Goal: Use online tool/utility

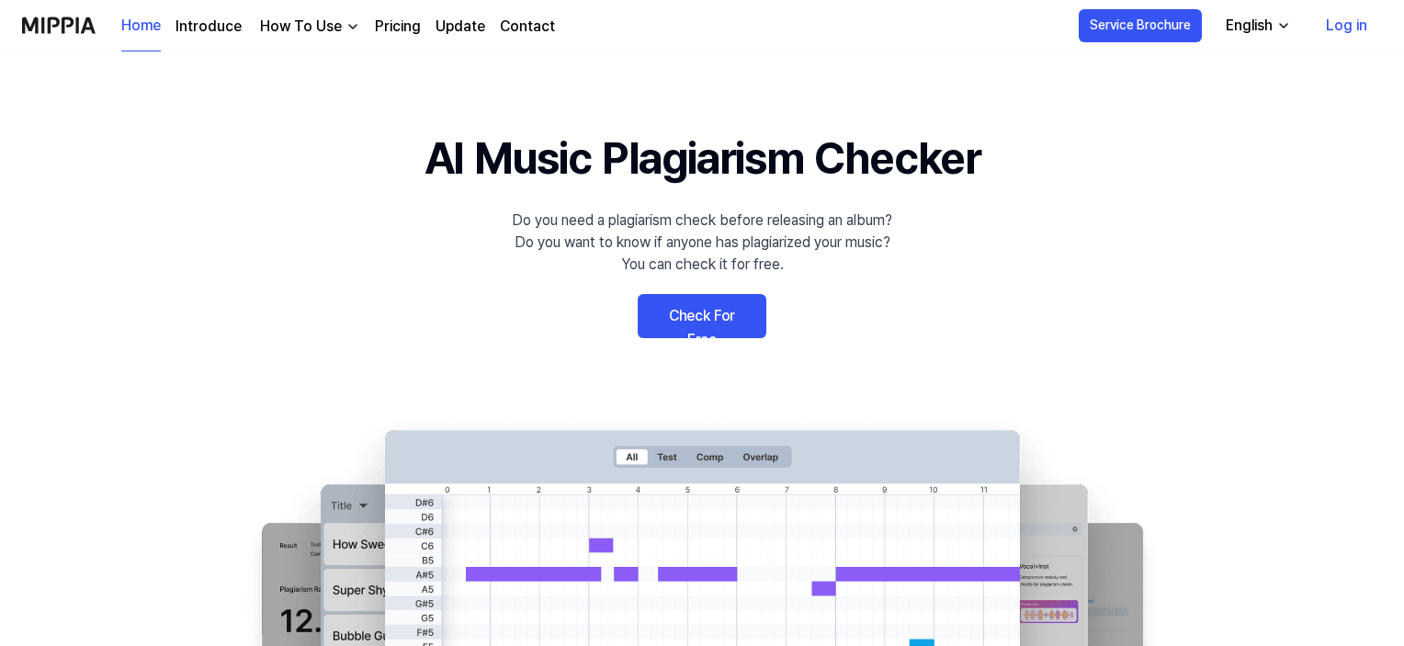
click at [713, 312] on link "Check For Free" at bounding box center [702, 316] width 129 height 44
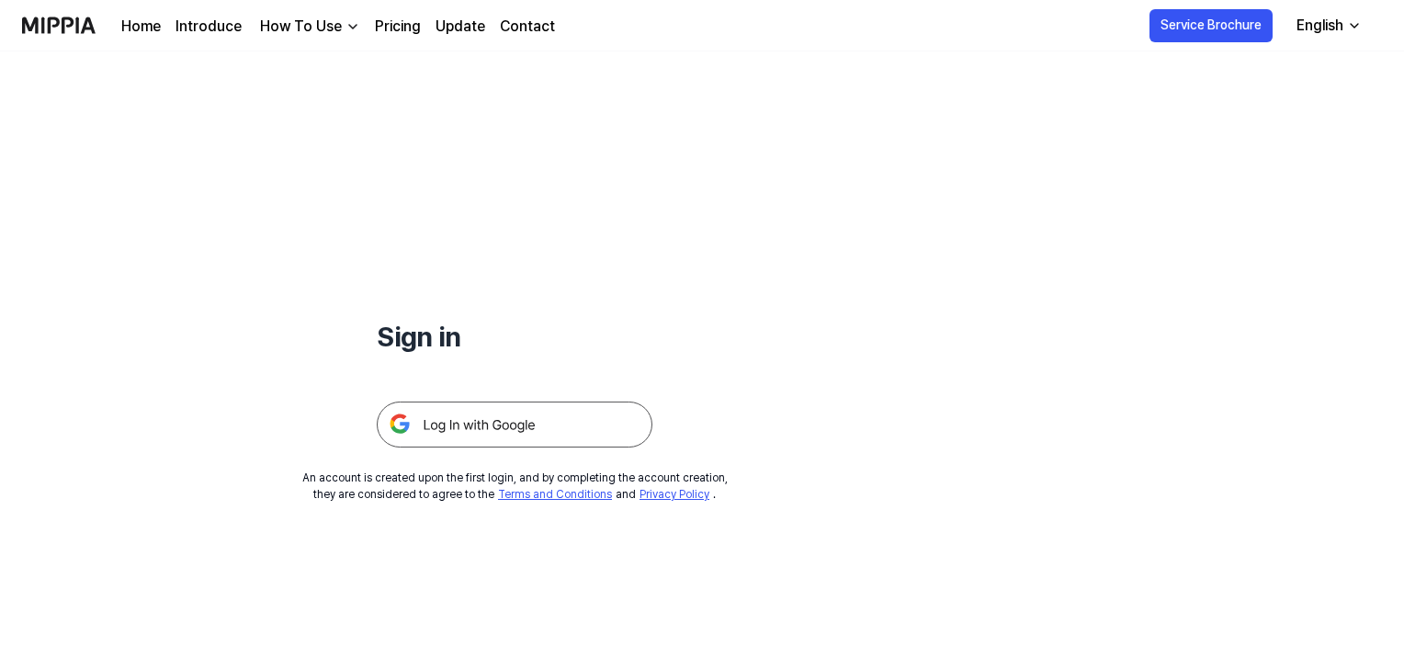
click at [298, 27] on div "How To Use" at bounding box center [300, 27] width 89 height 22
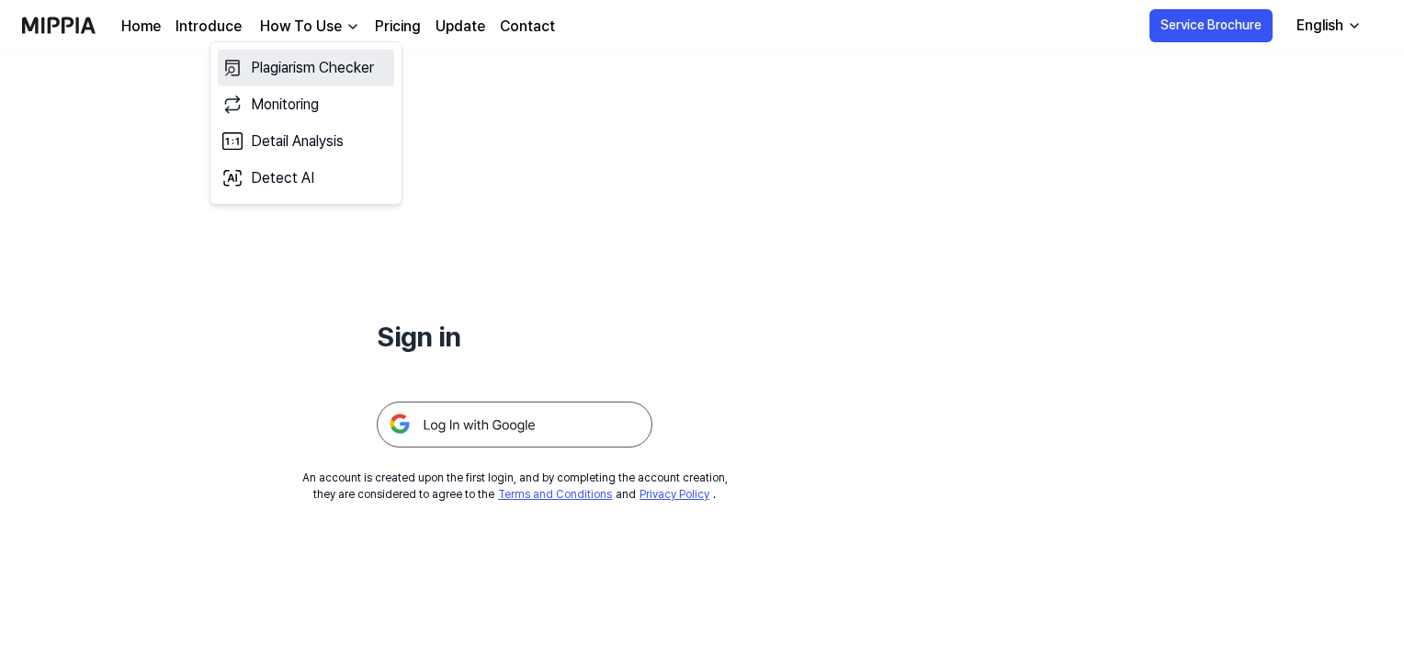
click at [302, 76] on link "Plagiarism Checker" at bounding box center [306, 68] width 176 height 37
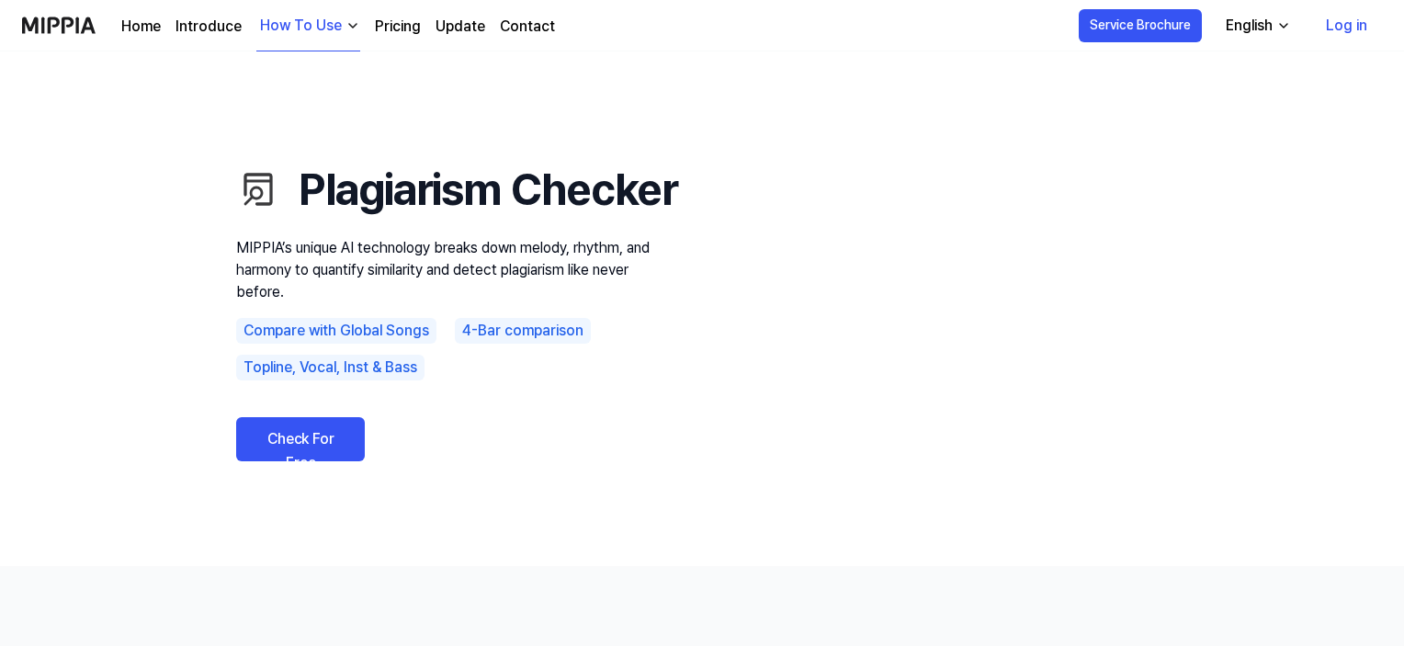
click at [316, 461] on link "Check For Free" at bounding box center [300, 439] width 129 height 44
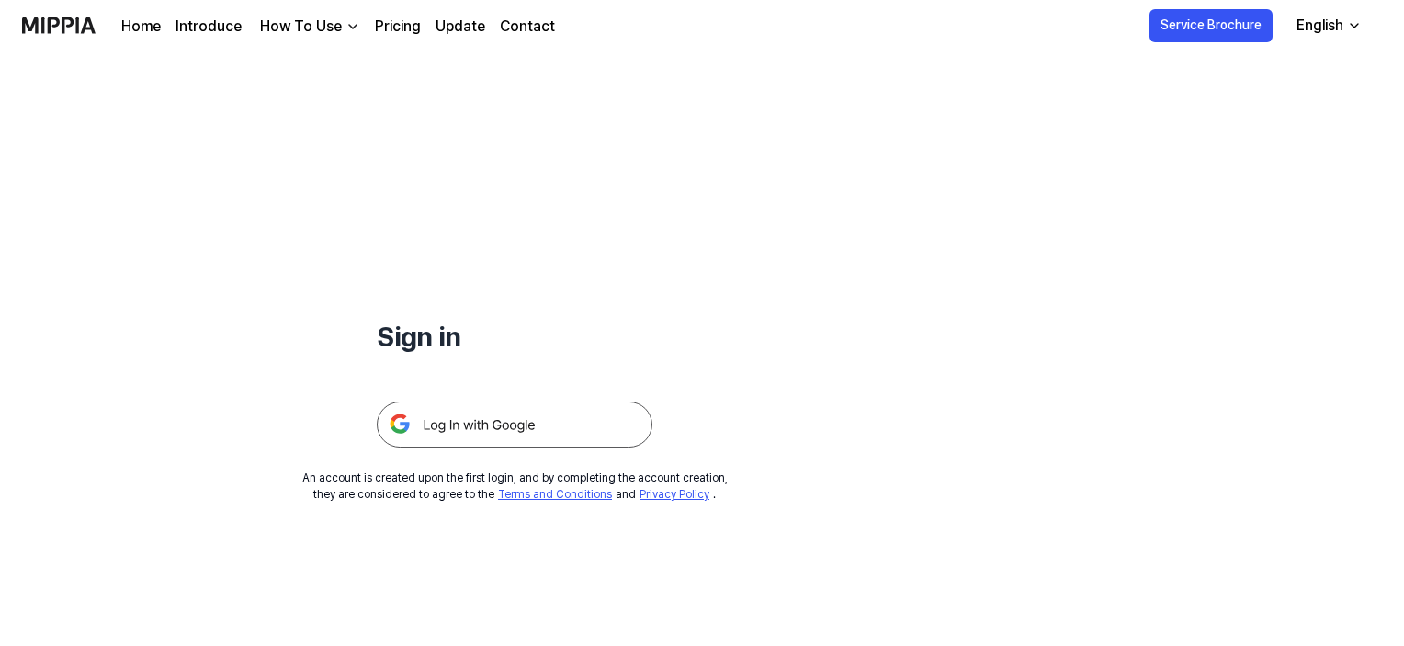
click at [475, 423] on img at bounding box center [515, 425] width 276 height 46
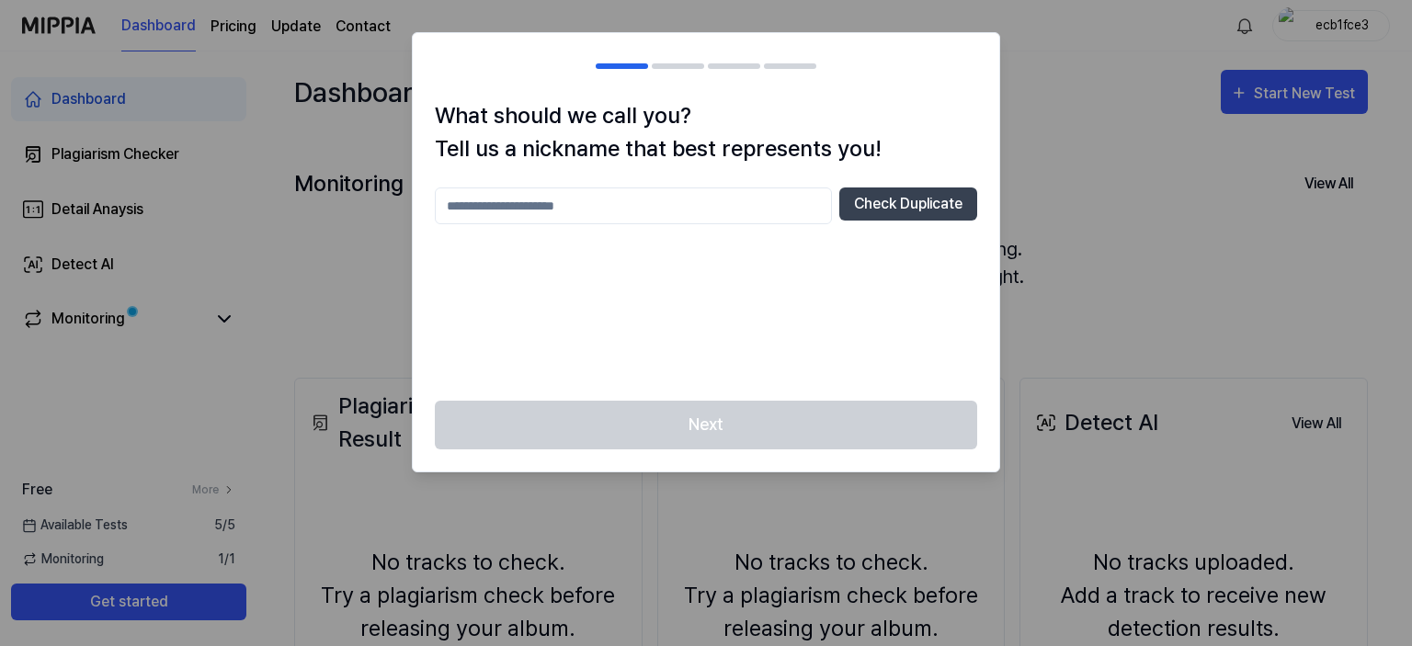
click at [747, 202] on input "text" at bounding box center [633, 205] width 397 height 37
type input "*******"
click at [936, 201] on button "Check Duplicate" at bounding box center [908, 203] width 138 height 33
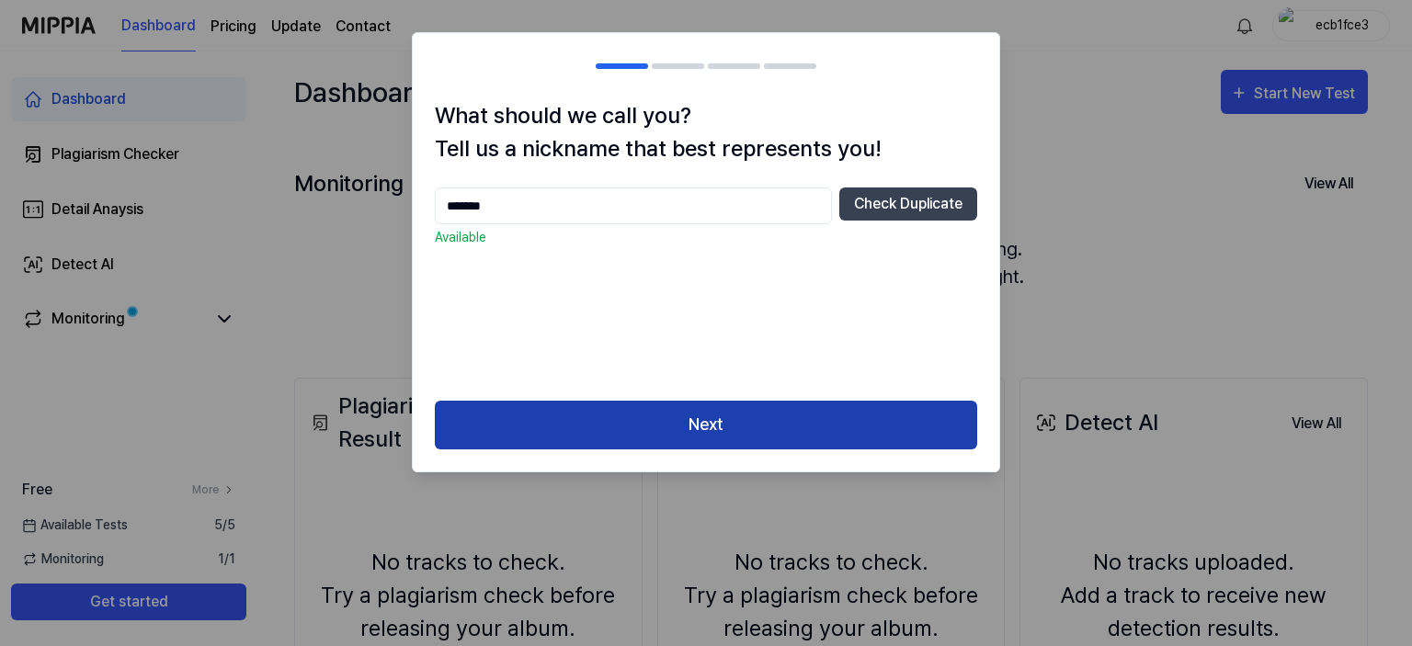
click at [717, 424] on button "Next" at bounding box center [706, 425] width 542 height 49
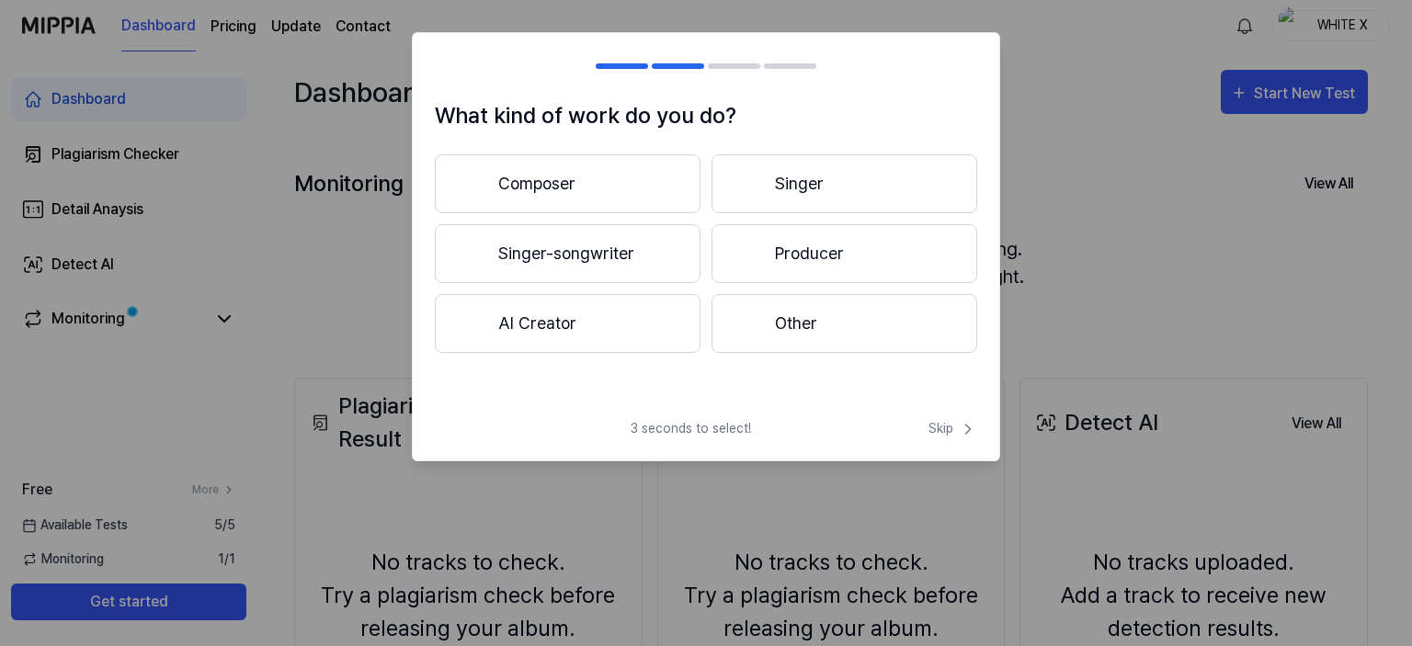
click at [863, 264] on button "Producer" at bounding box center [844, 253] width 266 height 59
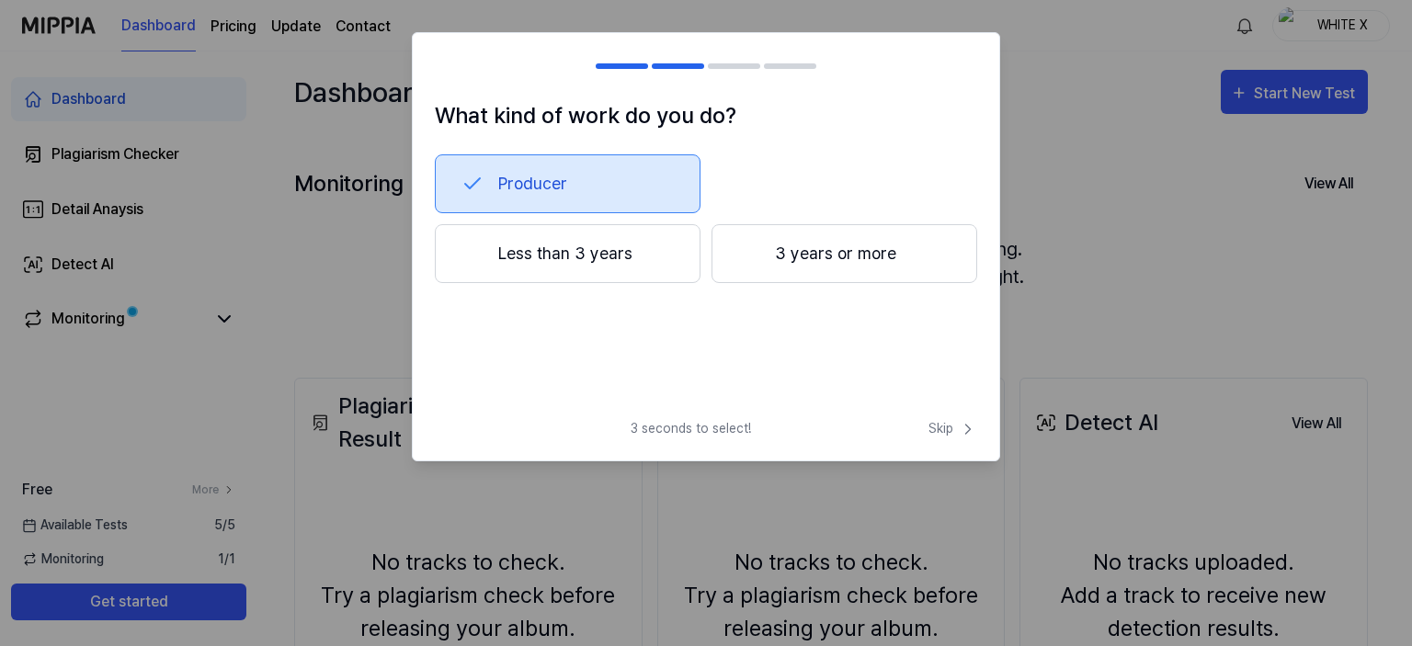
click at [808, 259] on button "3 years or more" at bounding box center [844, 253] width 266 height 59
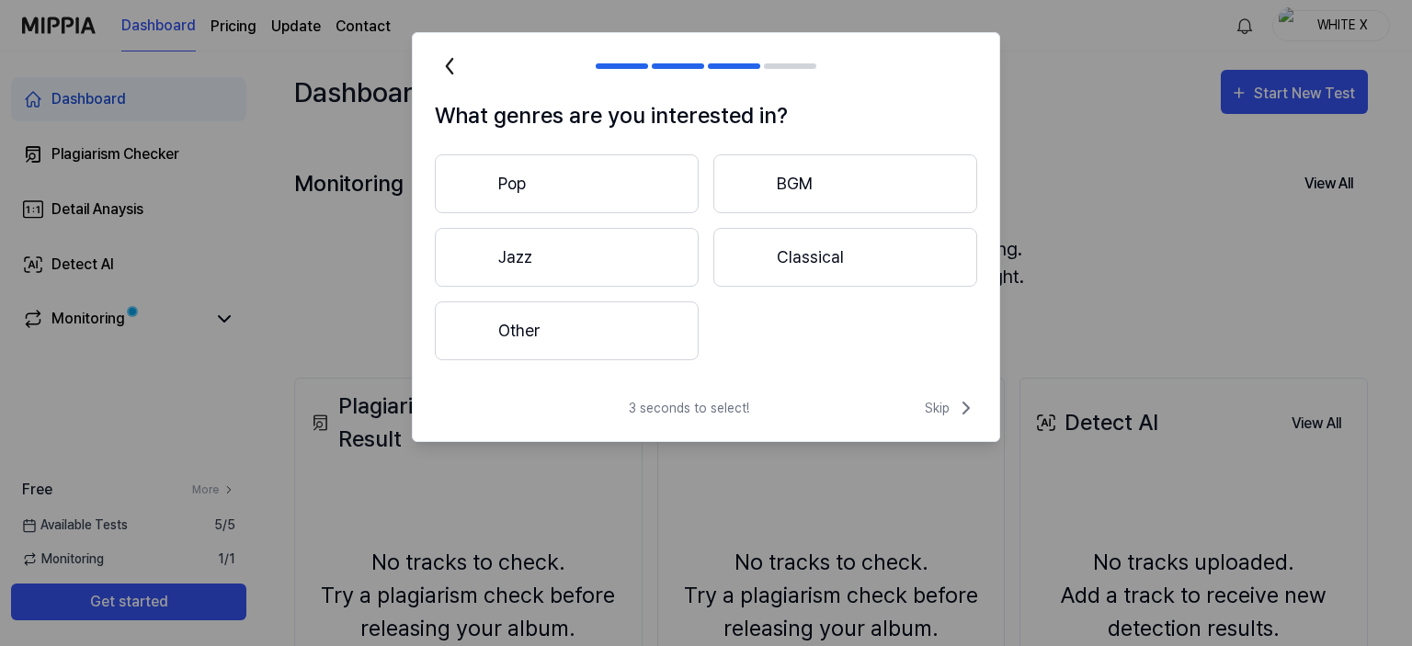
click at [661, 335] on button "Other" at bounding box center [567, 330] width 264 height 59
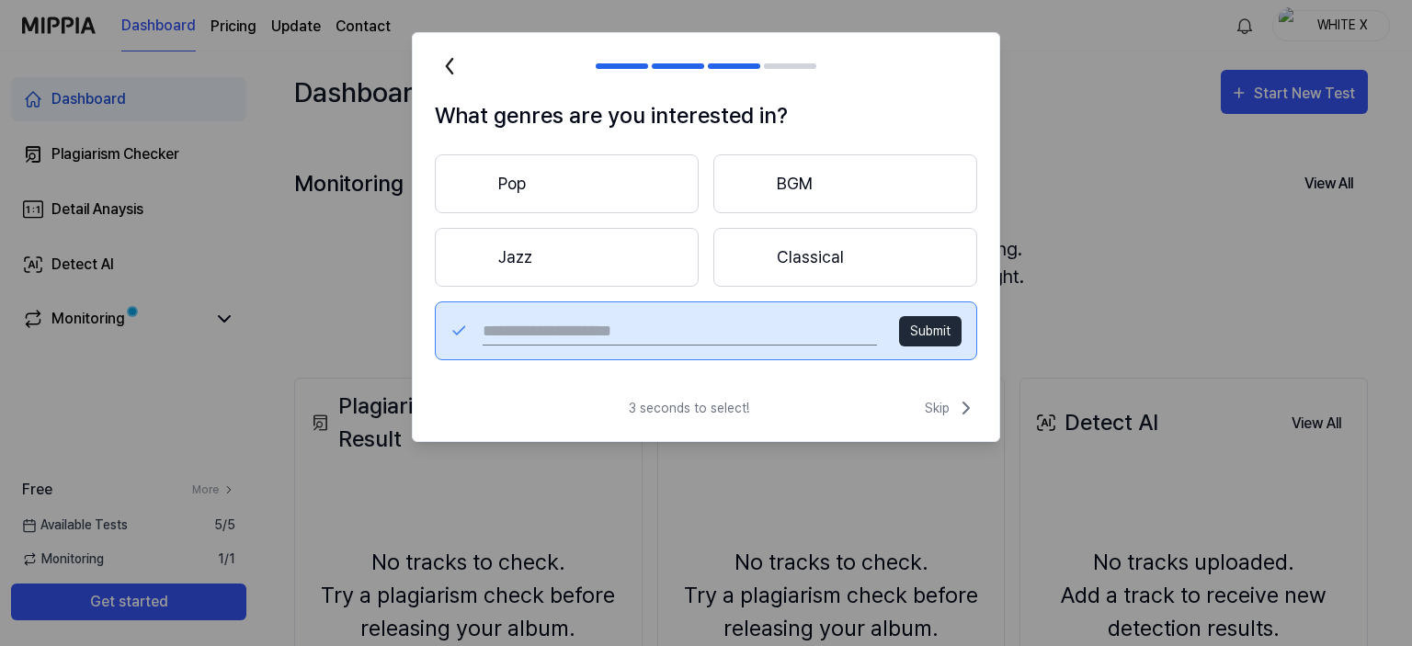
click at [648, 330] on input "text" at bounding box center [679, 330] width 394 height 29
type input "***"
click at [937, 331] on button "Submit" at bounding box center [930, 331] width 62 height 30
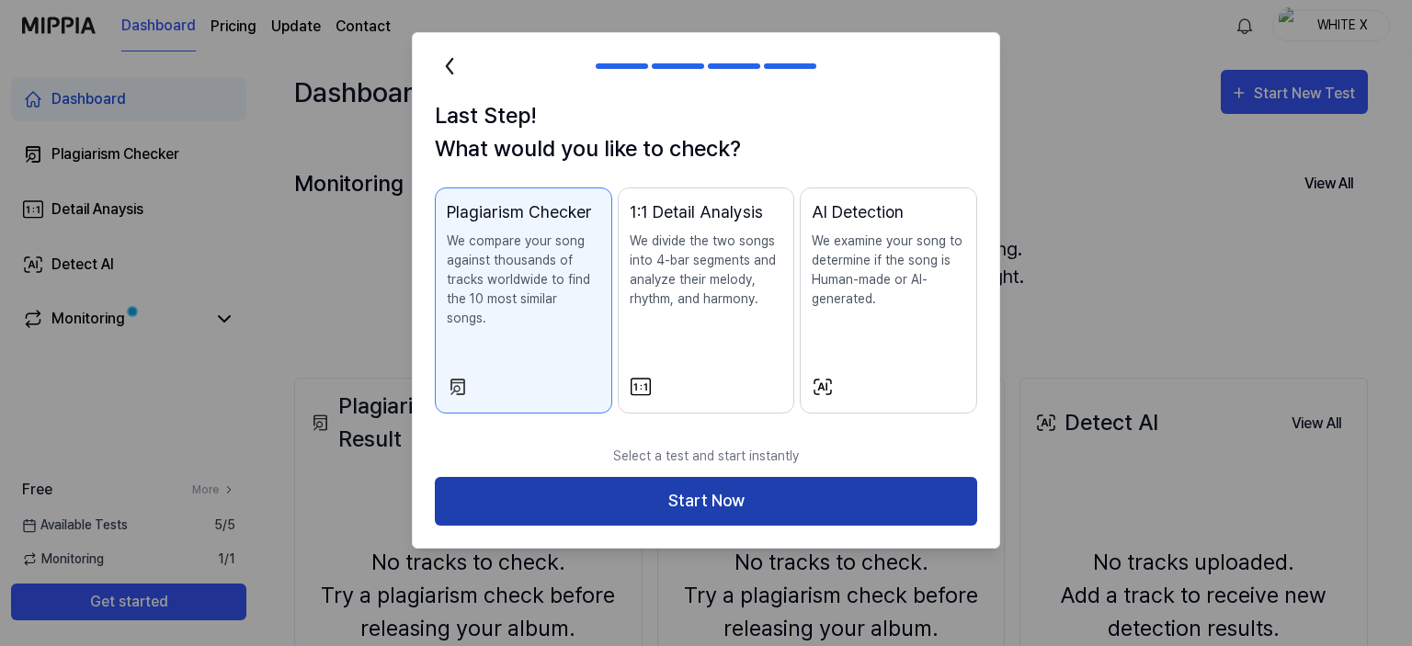
click at [686, 482] on button "Start Now" at bounding box center [706, 501] width 542 height 49
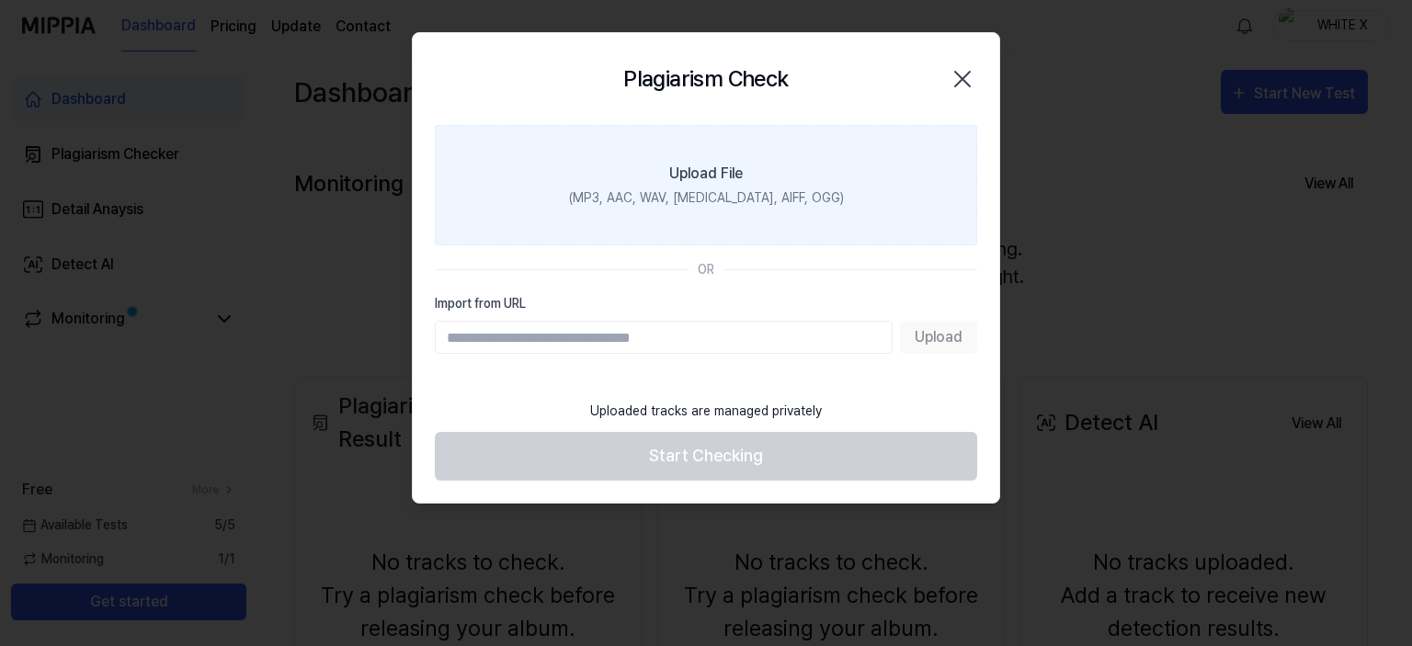
click at [689, 186] on label "Upload File (MP3, AAC, WAV, [MEDICAL_DATA], AIFF, OGG)" at bounding box center [706, 185] width 542 height 120
click at [0, 0] on input "Upload File (MP3, AAC, WAV, [MEDICAL_DATA], AIFF, OGG)" at bounding box center [0, 0] width 0 height 0
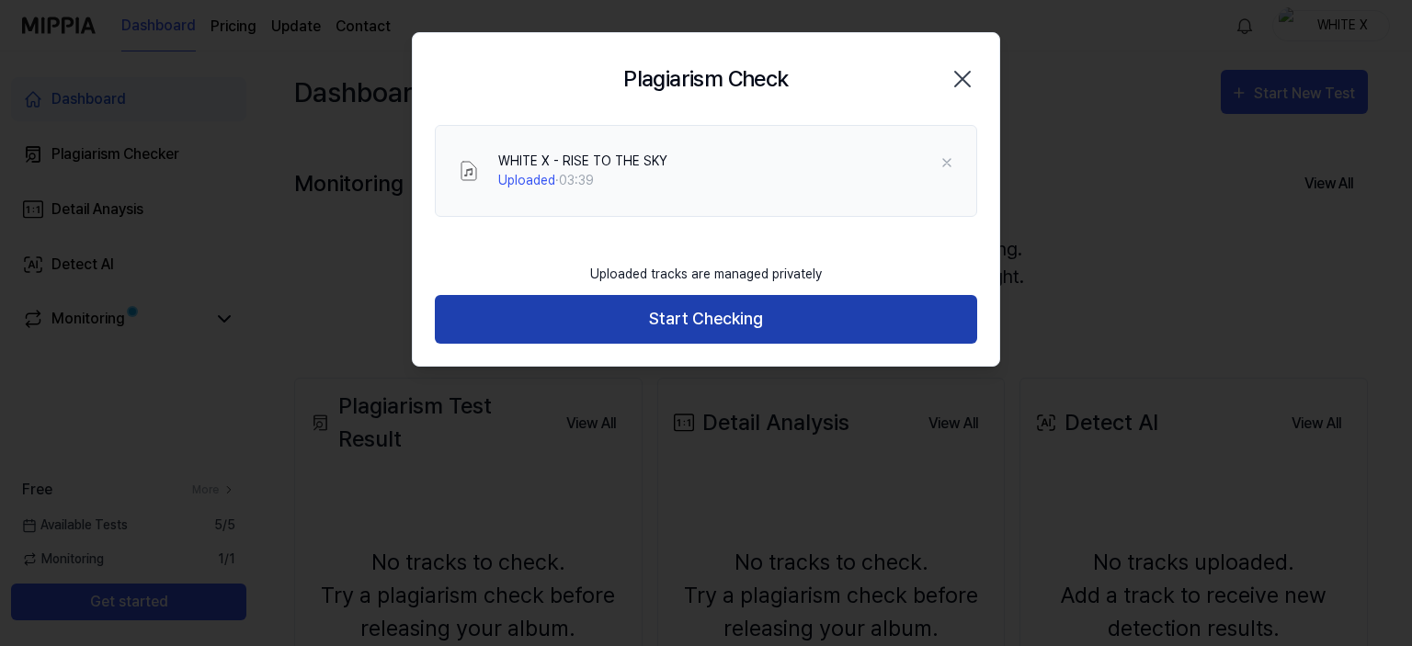
click at [714, 320] on button "Start Checking" at bounding box center [706, 319] width 542 height 49
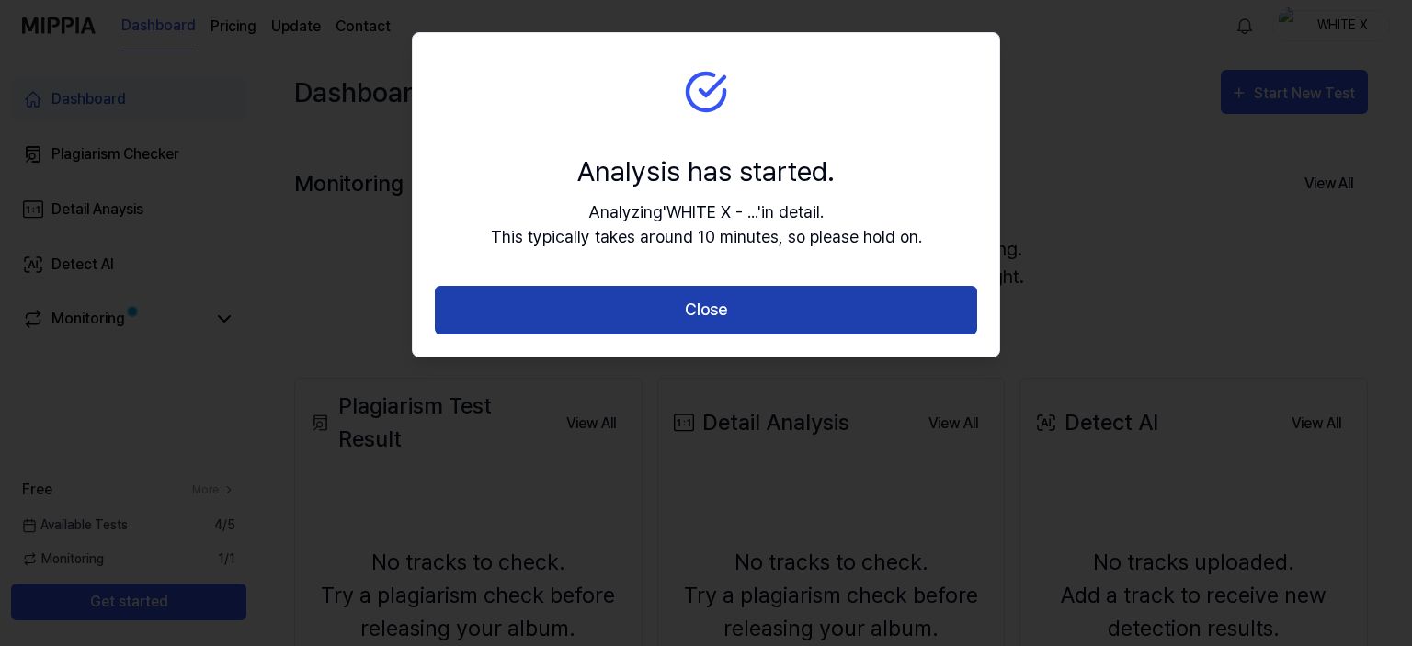
click at [717, 301] on button "Close" at bounding box center [706, 310] width 542 height 49
